Goal: Task Accomplishment & Management: Complete application form

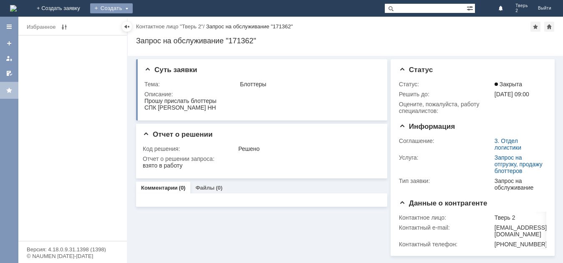
click at [133, 3] on div "Создать" at bounding box center [111, 8] width 43 height 10
click at [155, 26] on link "Заявка" at bounding box center [123, 25] width 63 height 10
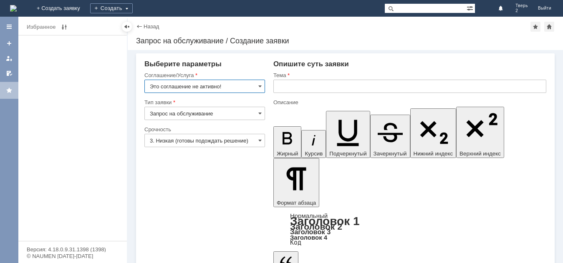
drag, startPoint x: 243, startPoint y: 93, endPoint x: 251, endPoint y: 88, distance: 8.8
click at [244, 93] on input "Это соглашение не активно!" at bounding box center [204, 86] width 121 height 13
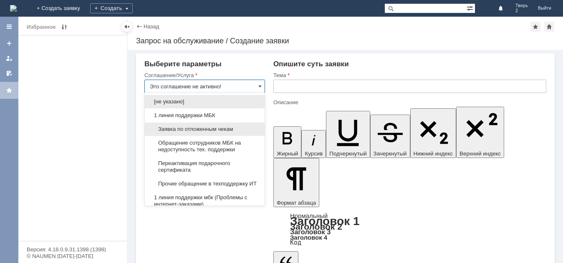
click at [215, 131] on span "Заявка по отложенным чекам" at bounding box center [205, 129] width 110 height 7
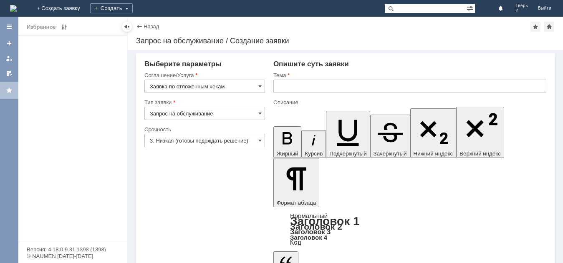
type input "Заявка по отложенным чекам"
click at [309, 88] on input "text" at bounding box center [409, 86] width 273 height 13
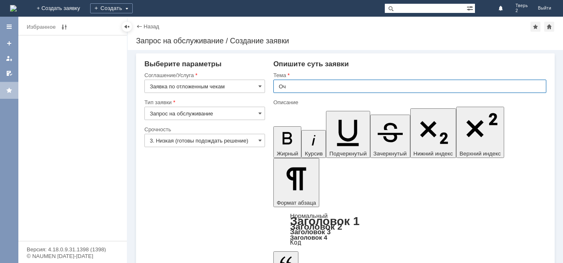
type input "Оч"
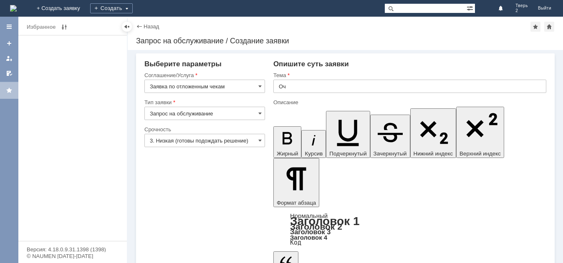
drag, startPoint x: 298, startPoint y: 2037, endPoint x: 293, endPoint y: 2040, distance: 6.9
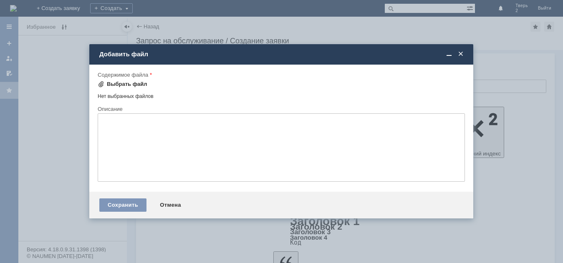
click at [122, 82] on div "Выбрать файл" at bounding box center [127, 84] width 40 height 7
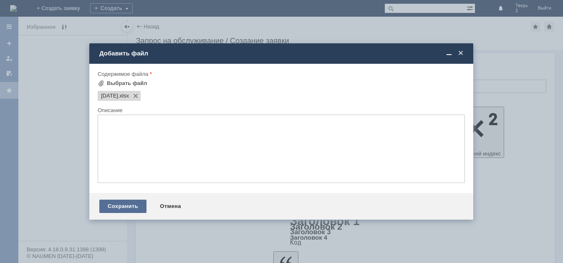
click at [110, 207] on div "Сохранить" at bounding box center [122, 206] width 47 height 13
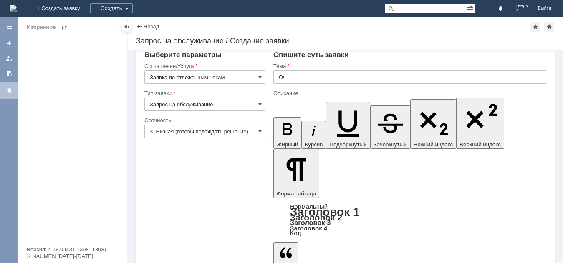
scroll to position [12, 0]
